Goal: Information Seeking & Learning: Find specific fact

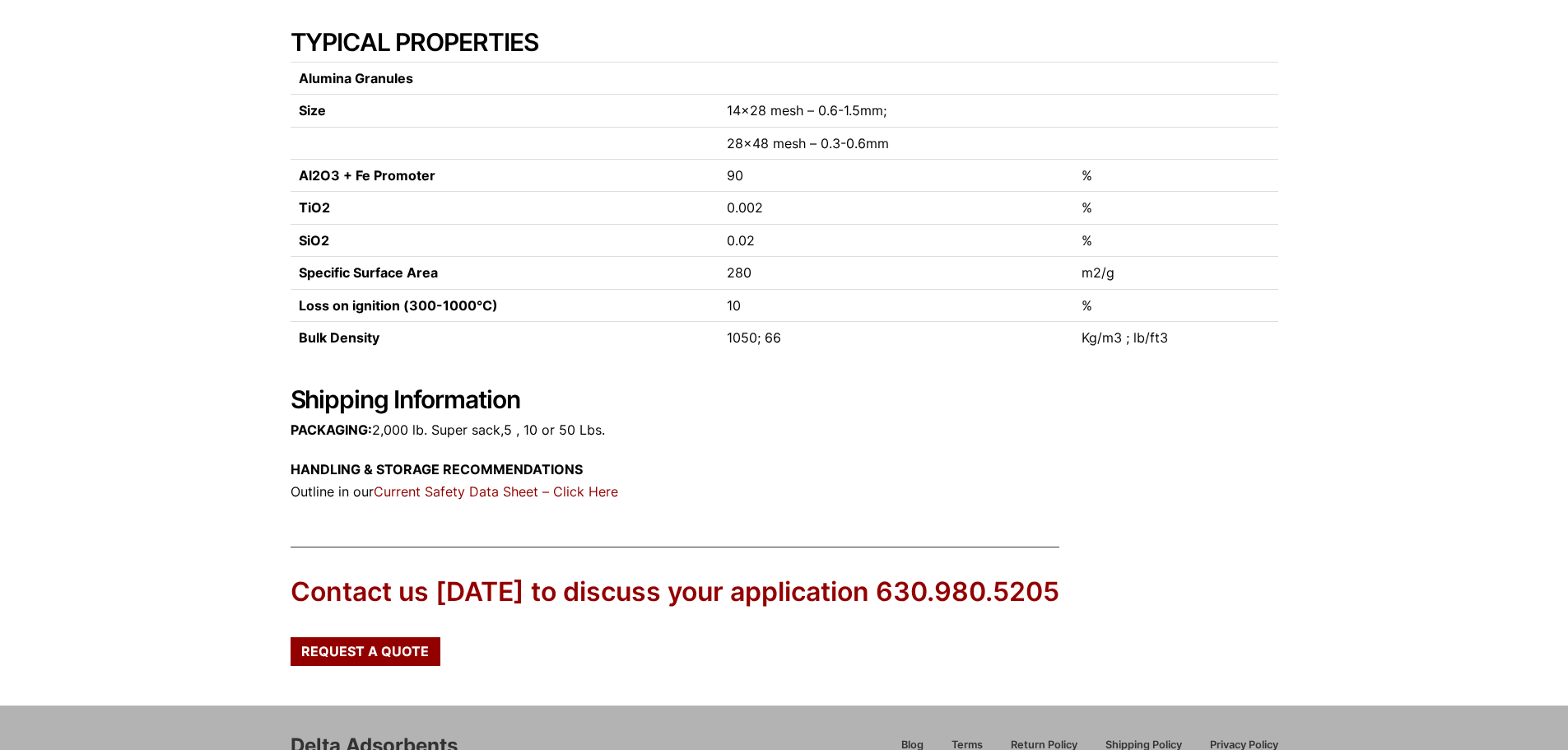
scroll to position [188, 0]
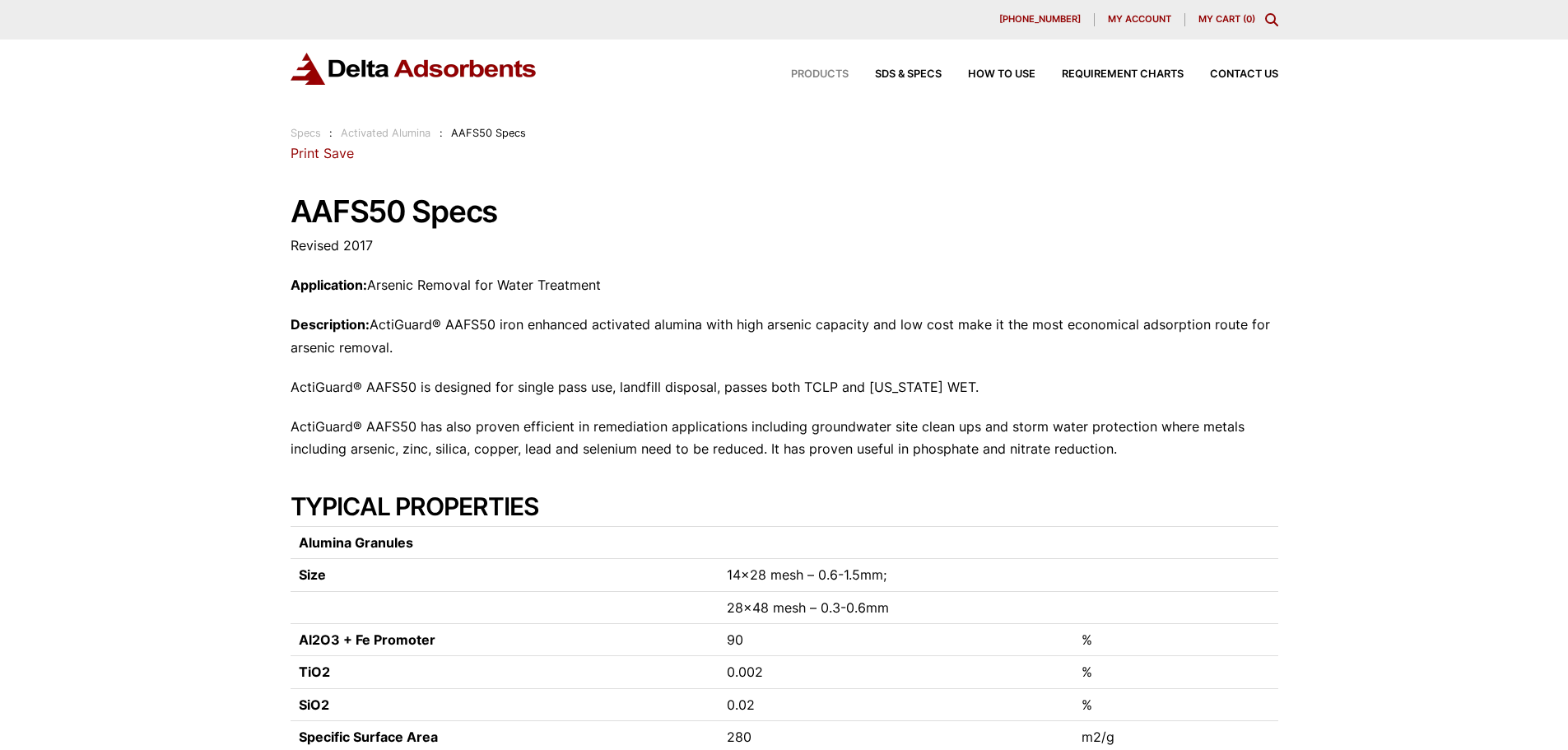
click at [829, 70] on span "Products" at bounding box center [820, 74] width 58 height 10
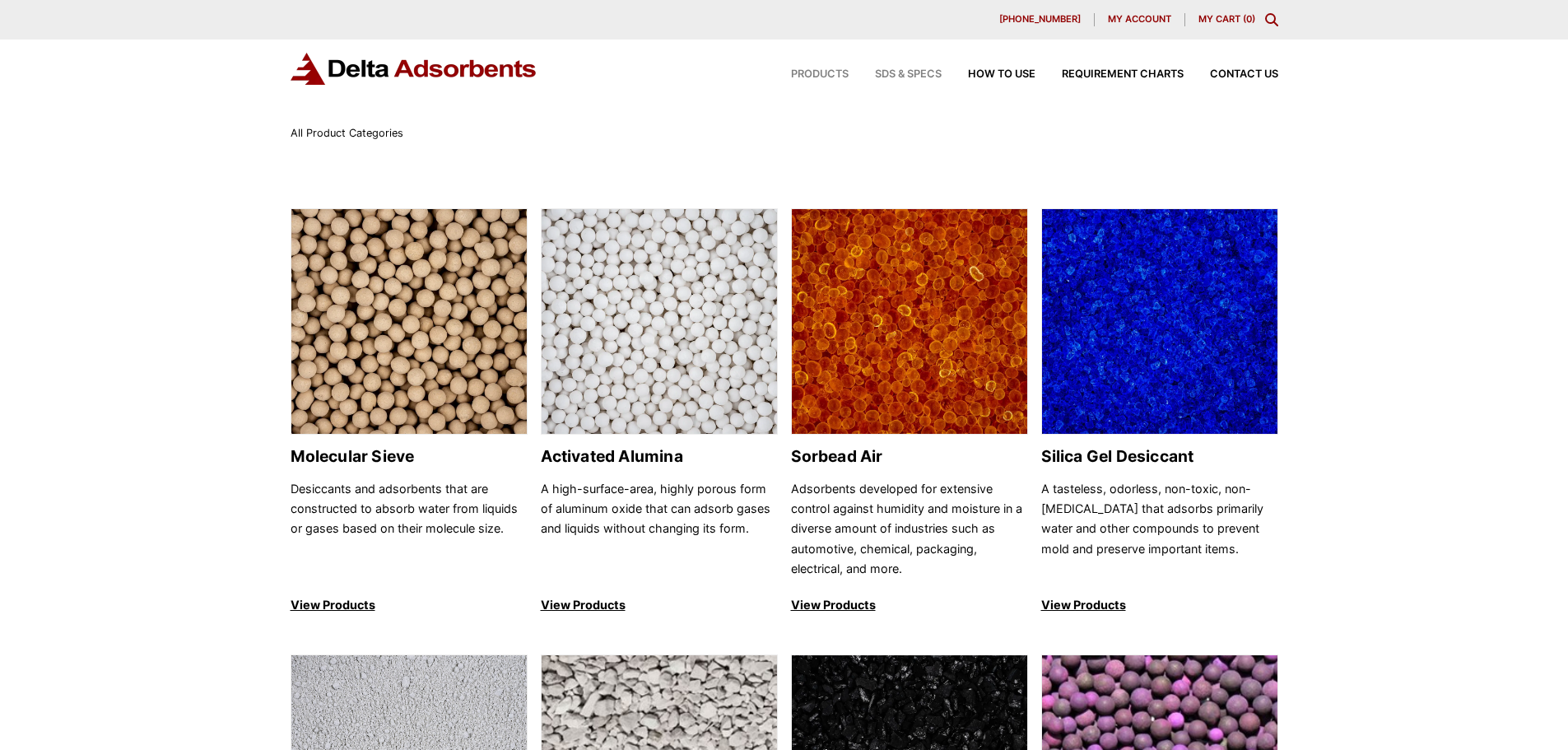
click at [938, 72] on span "SDS & SPECS" at bounding box center [908, 74] width 66 height 10
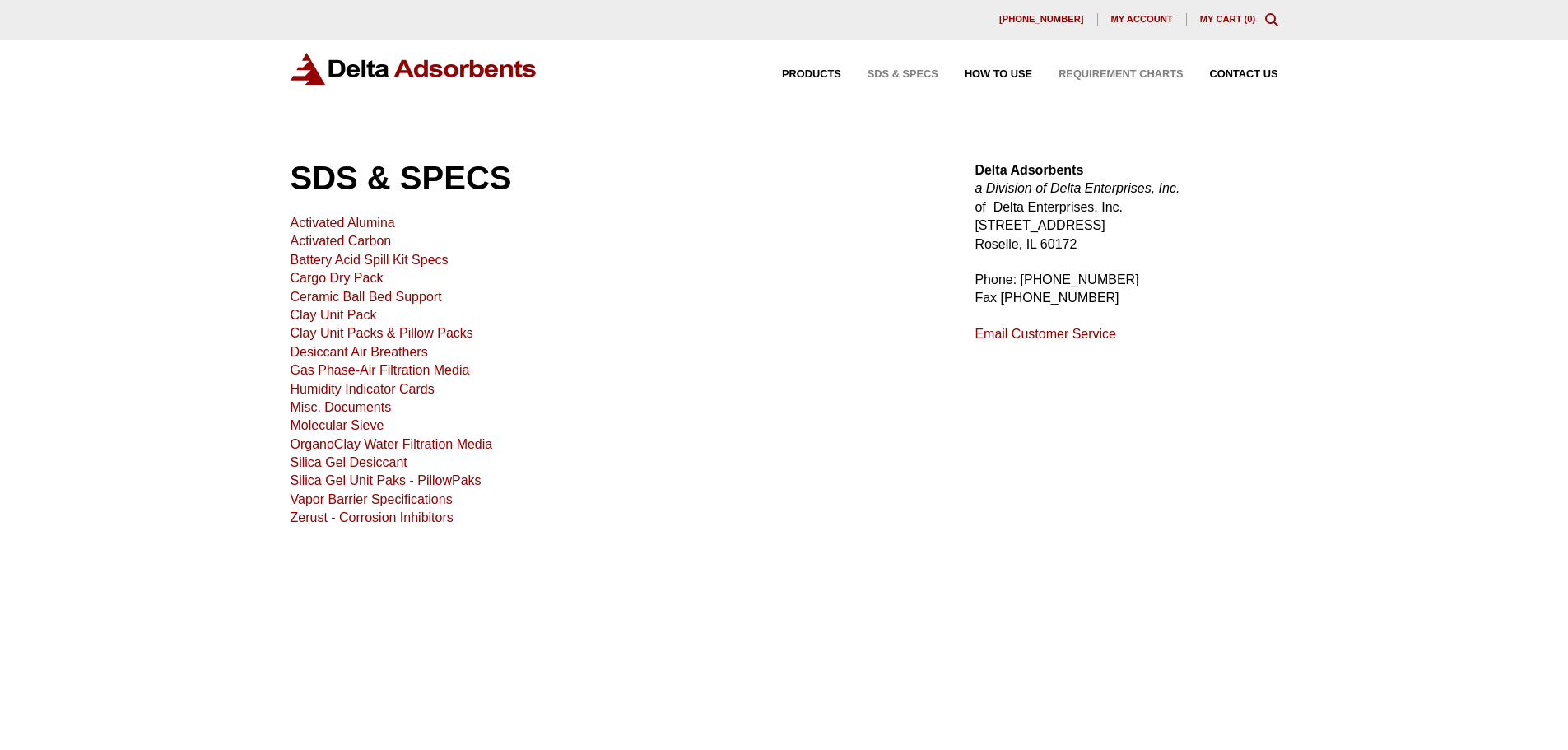
click at [1121, 77] on span "Requirement Charts" at bounding box center [1120, 74] width 124 height 10
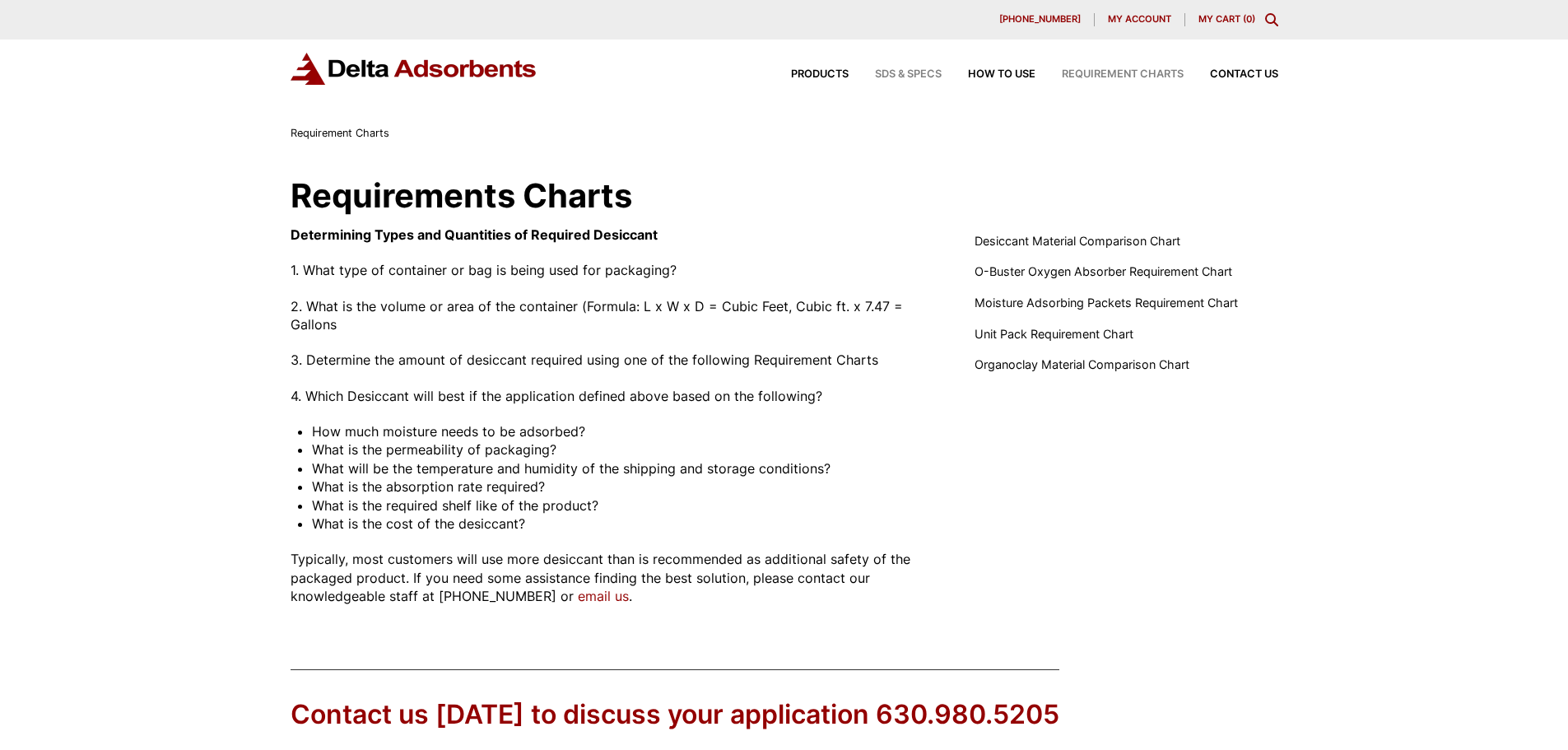
click at [921, 71] on span "SDS & SPECS" at bounding box center [908, 74] width 66 height 10
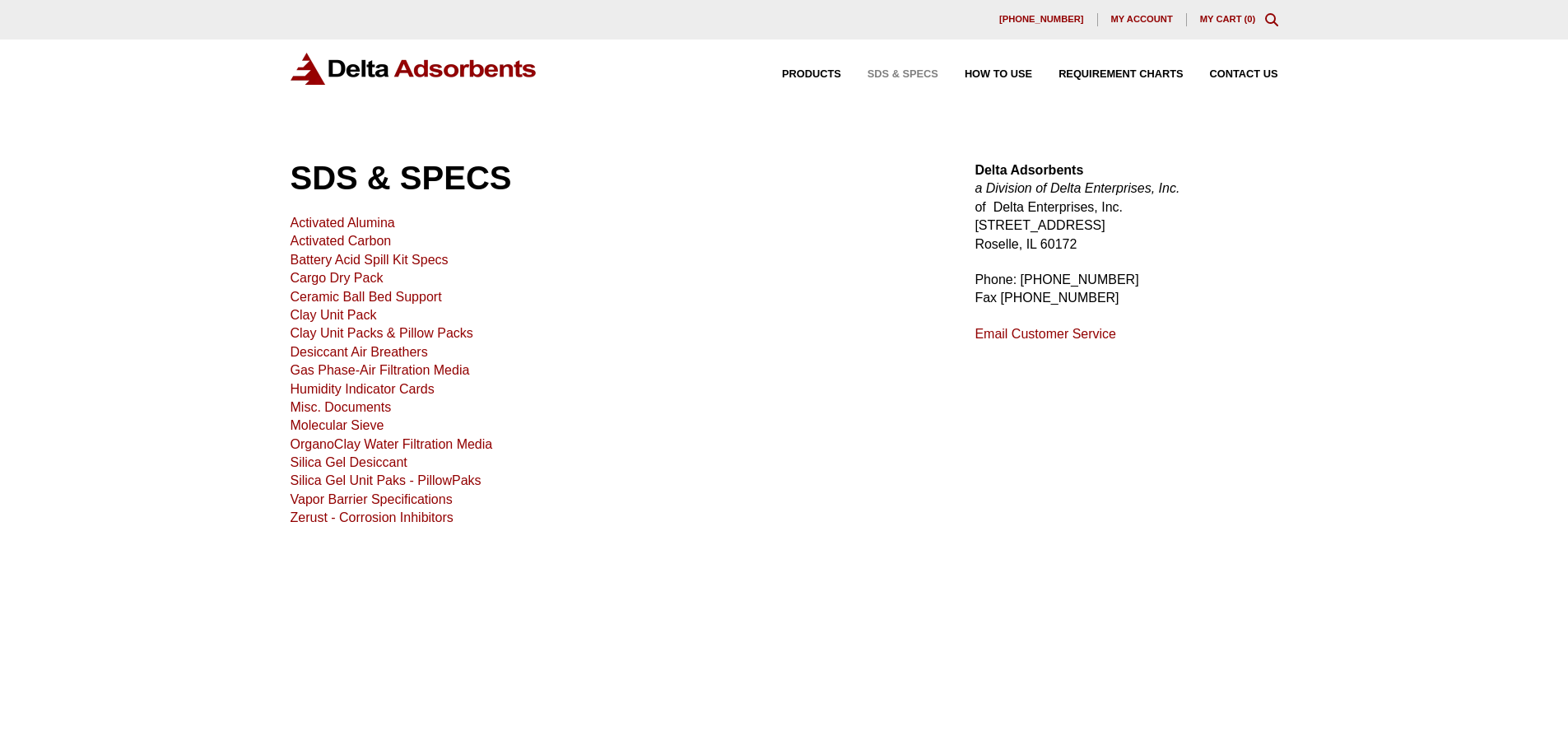
click at [360, 220] on link "Activated Alumina" at bounding box center [343, 223] width 105 height 14
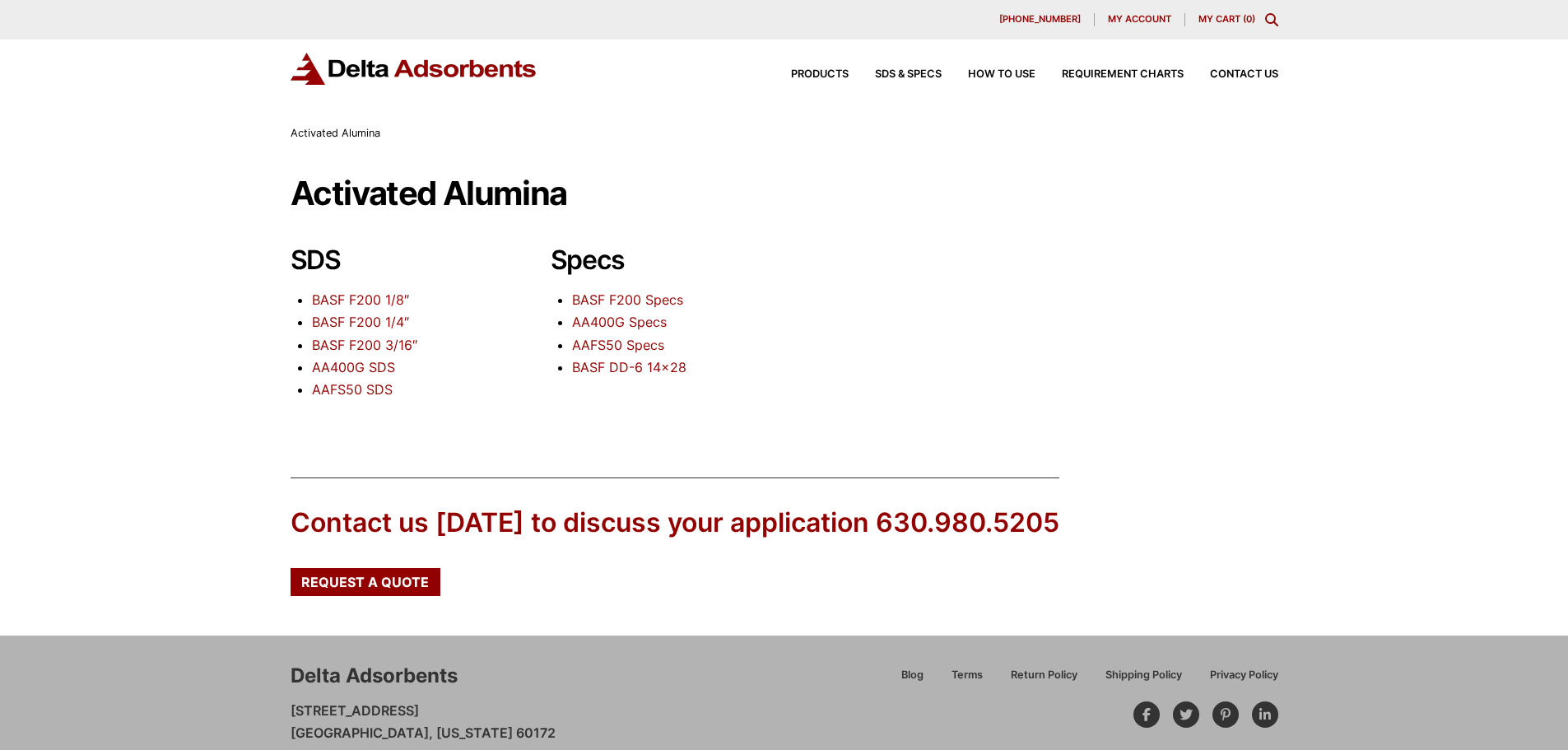
click at [619, 344] on link "AAFS50 Specs" at bounding box center [618, 345] width 93 height 17
